Goal: Find specific page/section: Find specific page/section

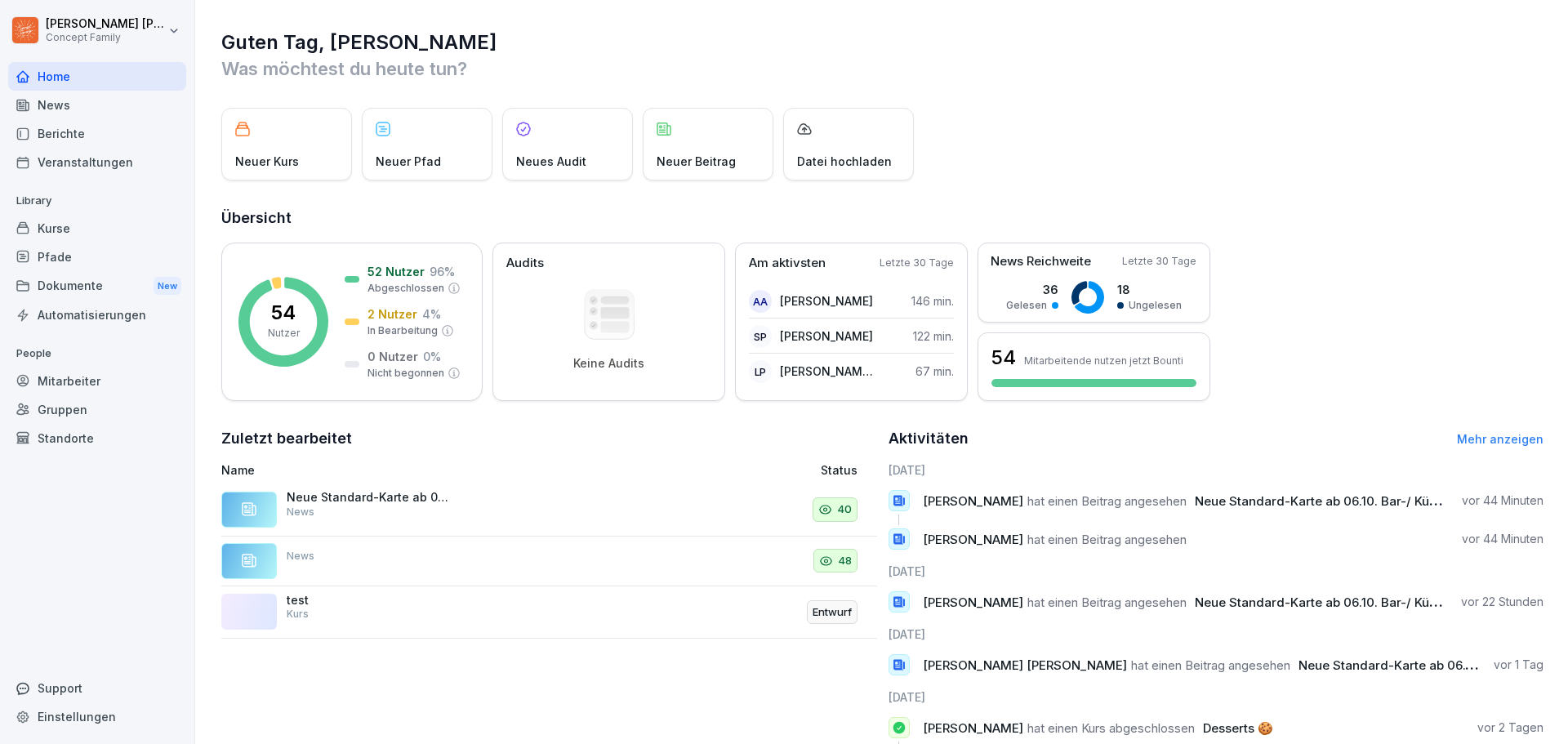
click at [50, 131] on div "Berichte" at bounding box center [97, 133] width 178 height 28
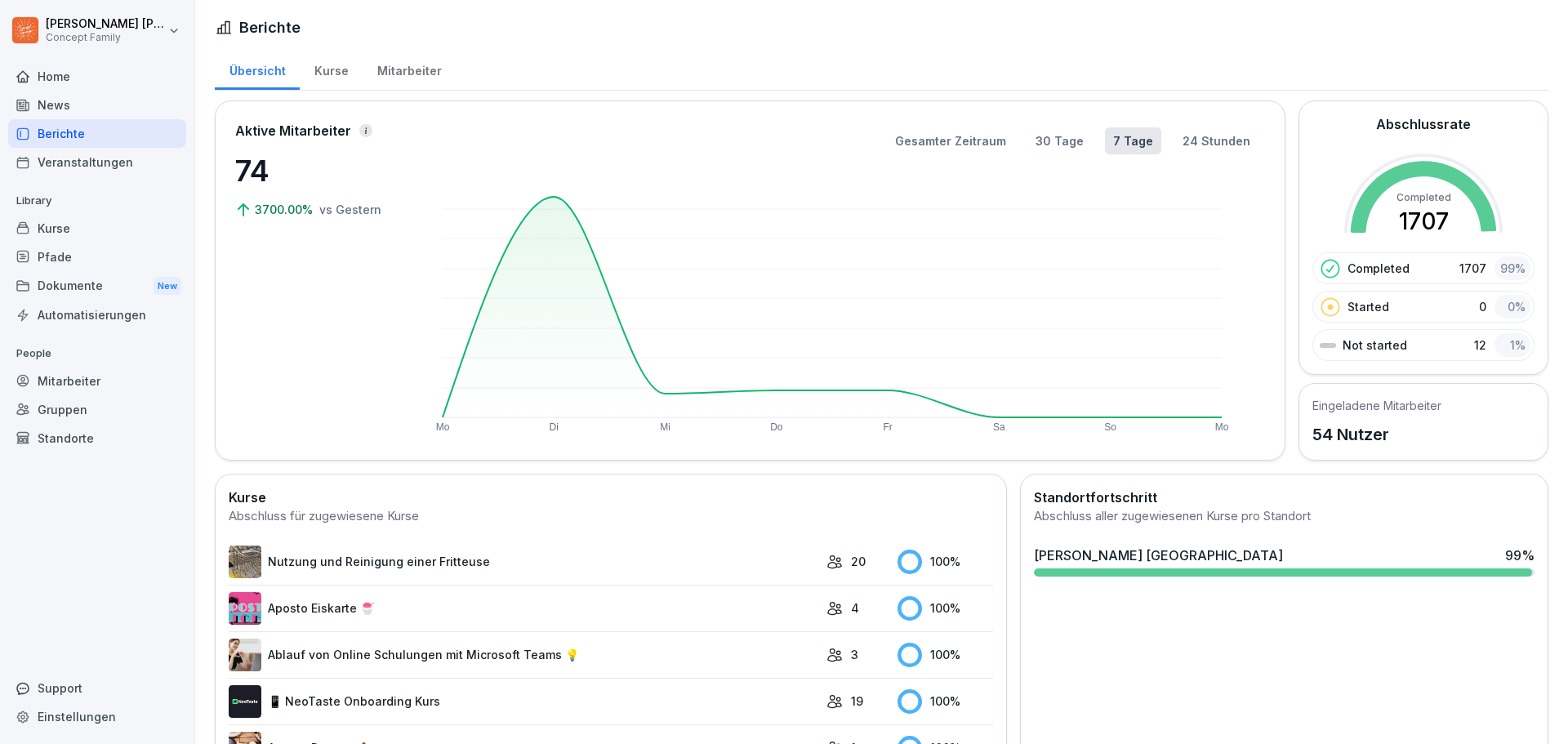
click at [412, 63] on div "Mitarbeiter" at bounding box center [408, 69] width 93 height 41
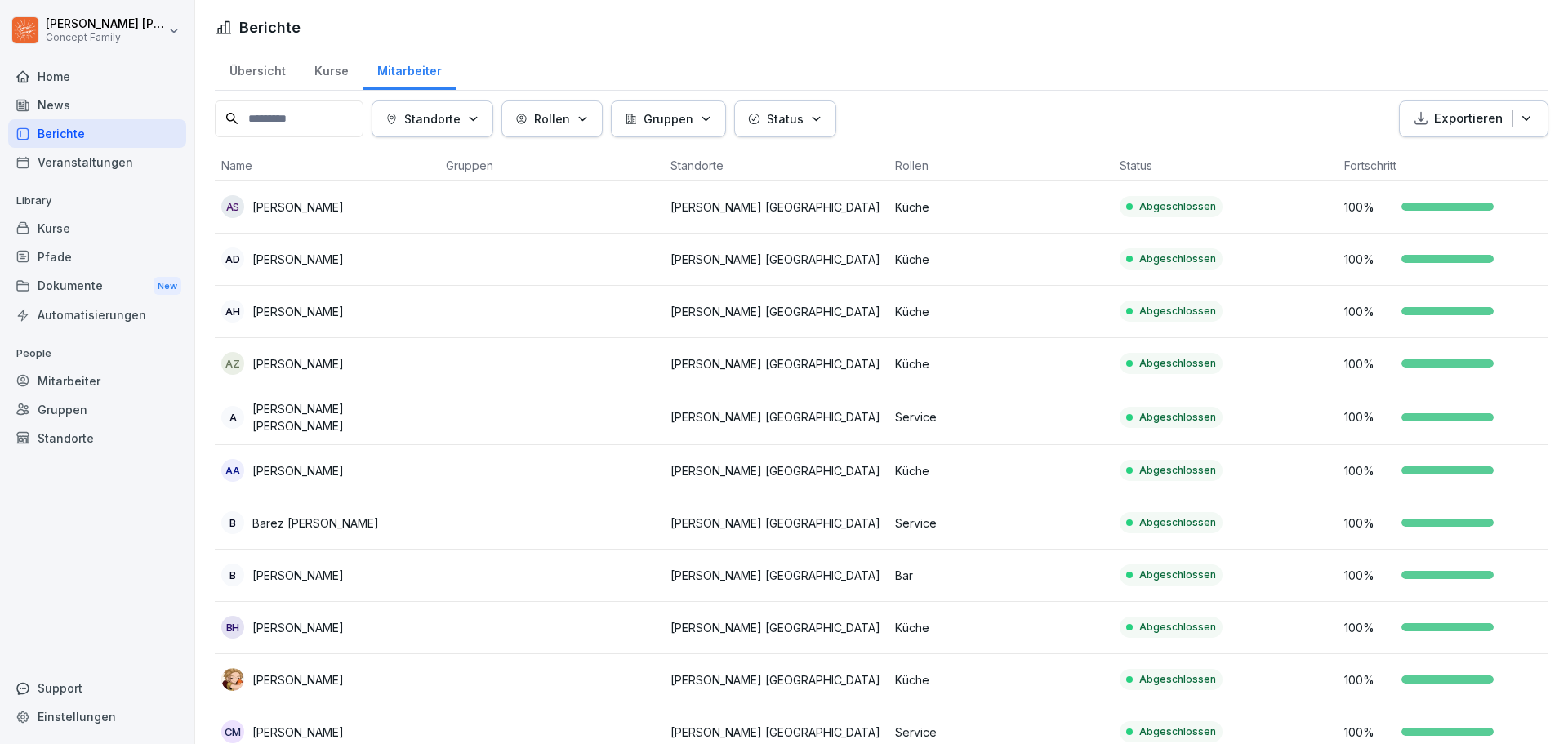
click at [306, 121] on input at bounding box center [289, 118] width 149 height 37
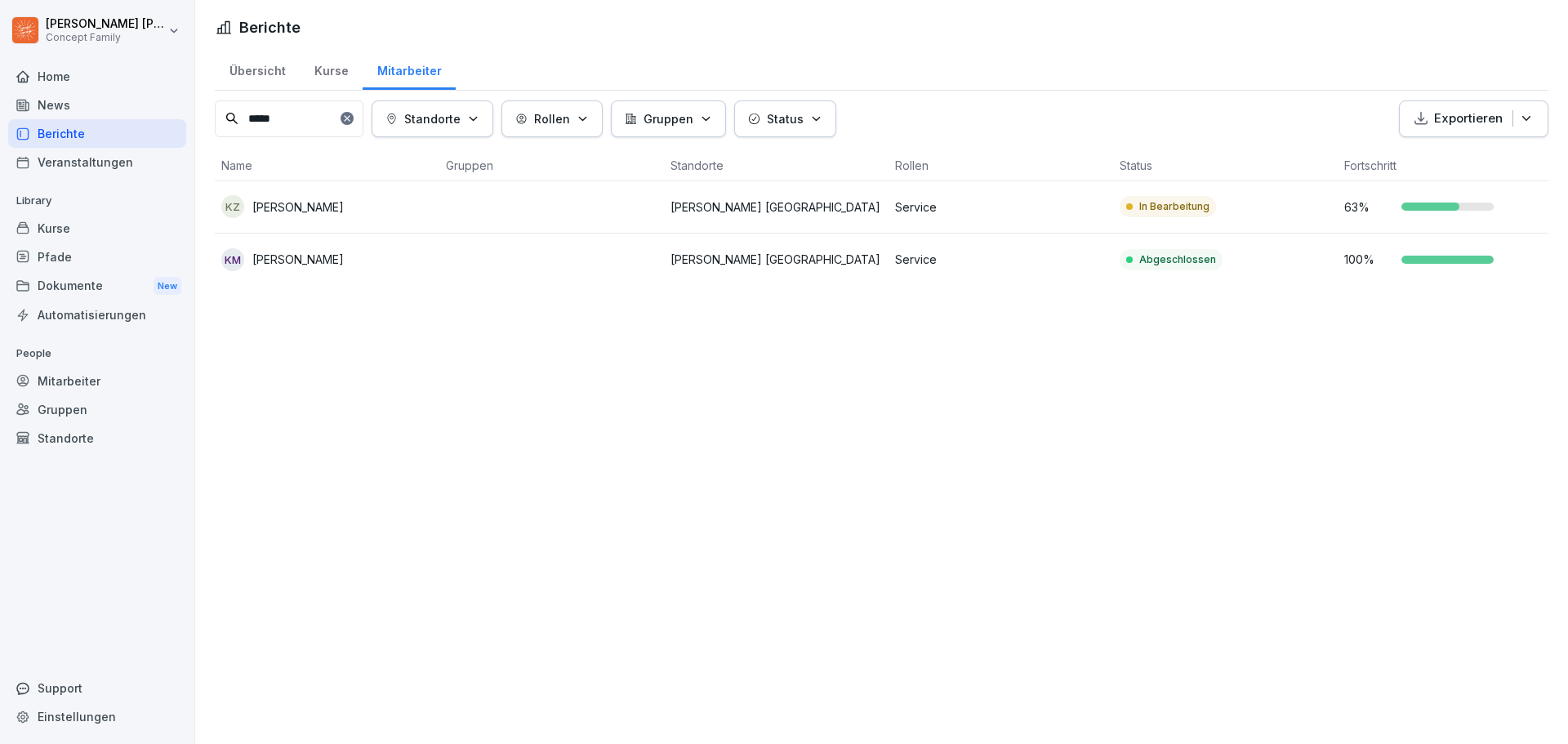
type input "*****"
click at [286, 205] on p "[PERSON_NAME]" at bounding box center [298, 206] width 92 height 17
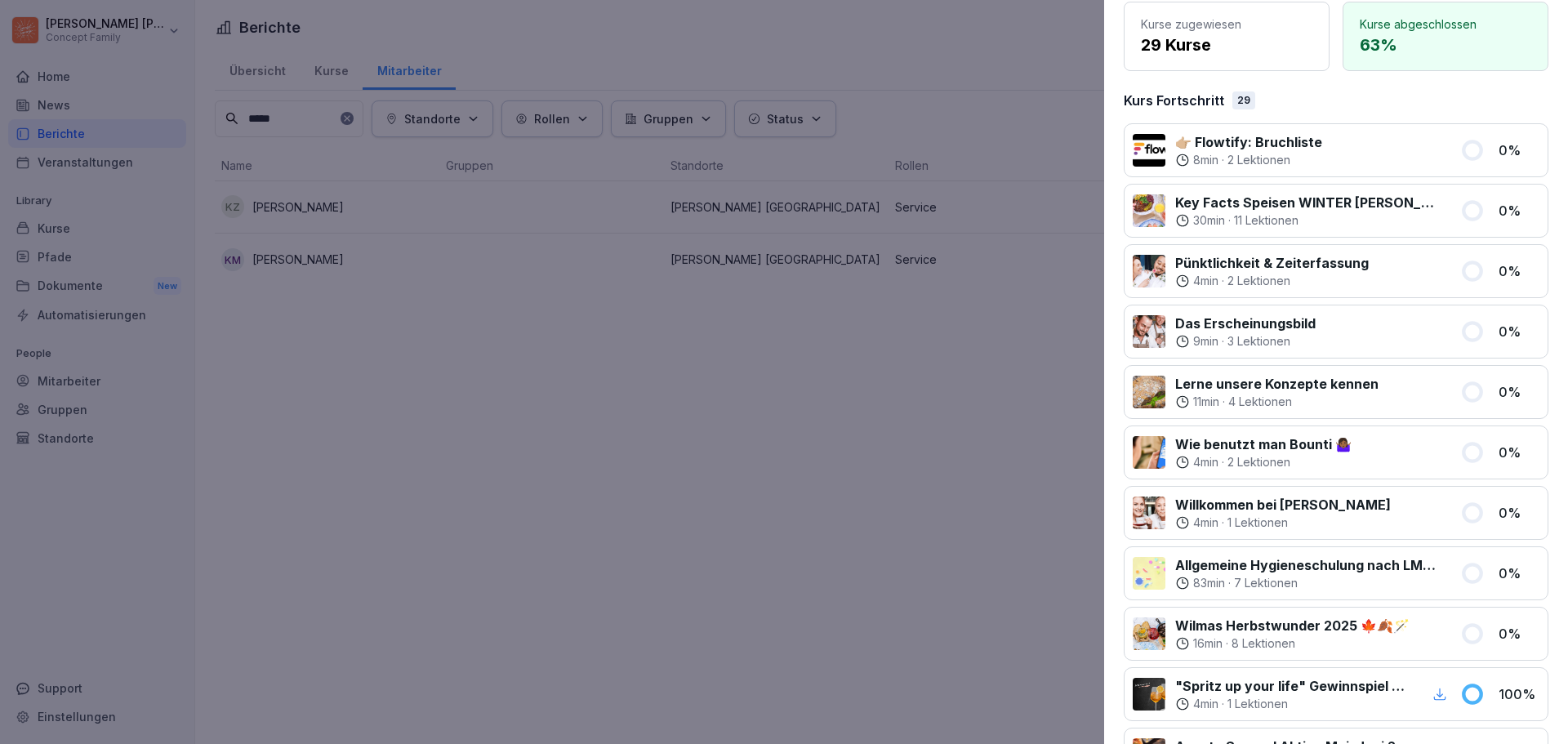
scroll to position [133, 0]
